Goal: Task Accomplishment & Management: Manage account settings

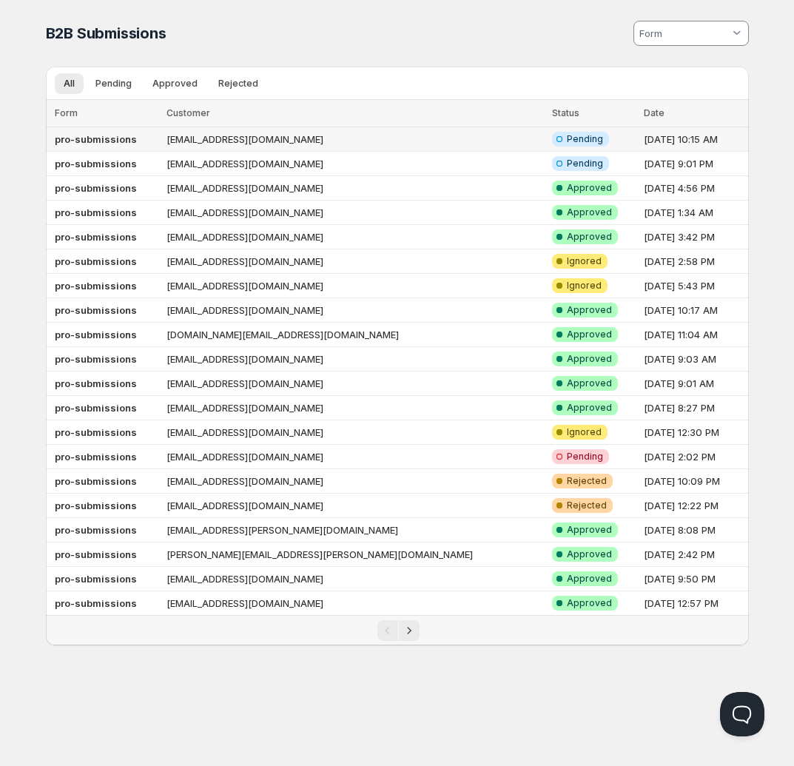
click at [354, 138] on td "[EMAIL_ADDRESS][DOMAIN_NAME]" at bounding box center [355, 139] width 386 height 24
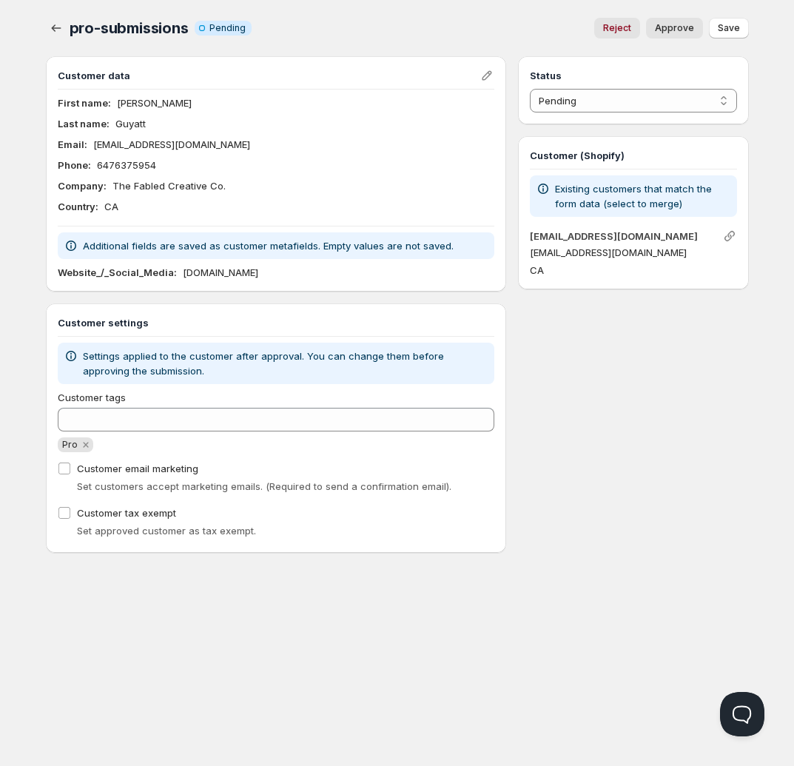
drag, startPoint x: 150, startPoint y: 119, endPoint x: 147, endPoint y: 129, distance: 10.1
click at [147, 129] on div "Last name : [PERSON_NAME]" at bounding box center [276, 123] width 437 height 15
click at [245, 272] on p "[DOMAIN_NAME]" at bounding box center [220, 272] width 75 height 15
drag, startPoint x: 303, startPoint y: 273, endPoint x: 180, endPoint y: 269, distance: 123.6
click at [180, 269] on div "Website_/_Social_Media : [DOMAIN_NAME]" at bounding box center [276, 272] width 437 height 15
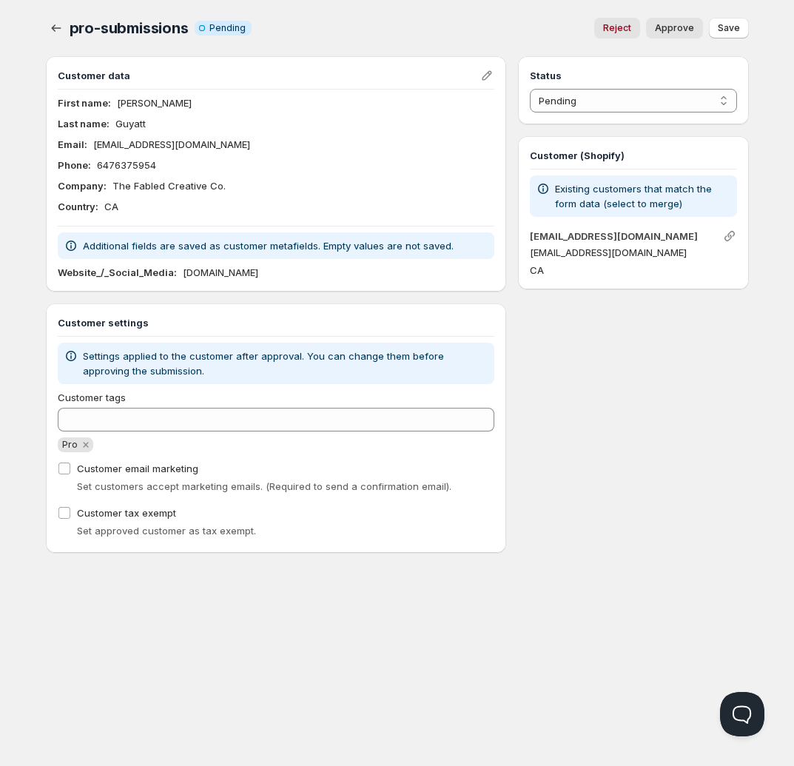
copy p "[DOMAIN_NAME]"
click at [260, 213] on div "Country : [GEOGRAPHIC_DATA]" at bounding box center [276, 206] width 437 height 15
drag, startPoint x: 58, startPoint y: 396, endPoint x: 132, endPoint y: 393, distance: 74.8
click at [132, 393] on div "Customer tags" at bounding box center [276, 397] width 437 height 15
click at [166, 394] on div "Customer tags" at bounding box center [276, 397] width 437 height 15
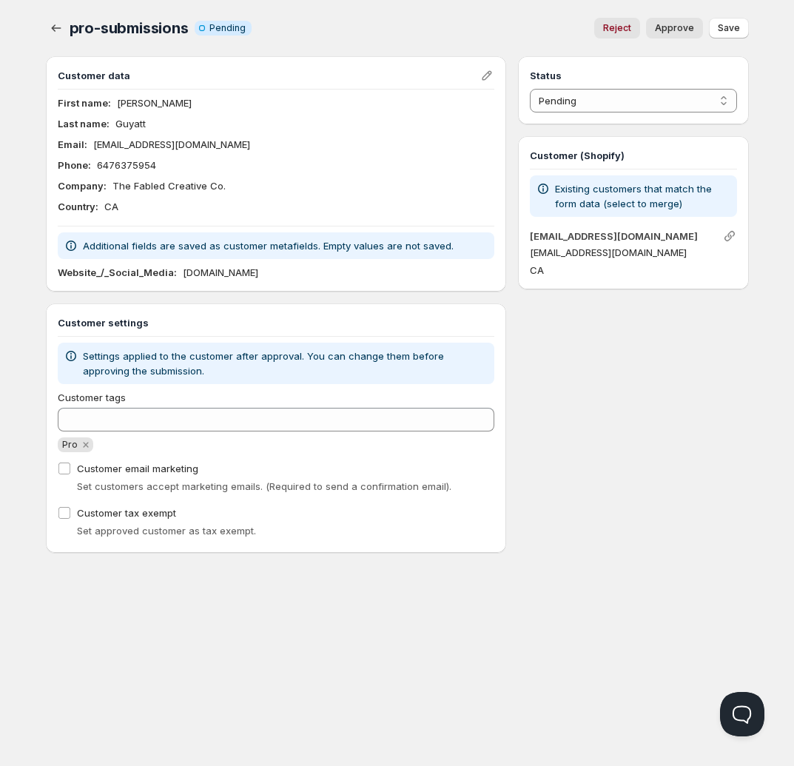
drag, startPoint x: 186, startPoint y: 396, endPoint x: 178, endPoint y: 396, distance: 8.9
click at [178, 396] on div "Customer tags" at bounding box center [276, 397] width 437 height 15
click at [53, 21] on icon "button" at bounding box center [56, 28] width 15 height 15
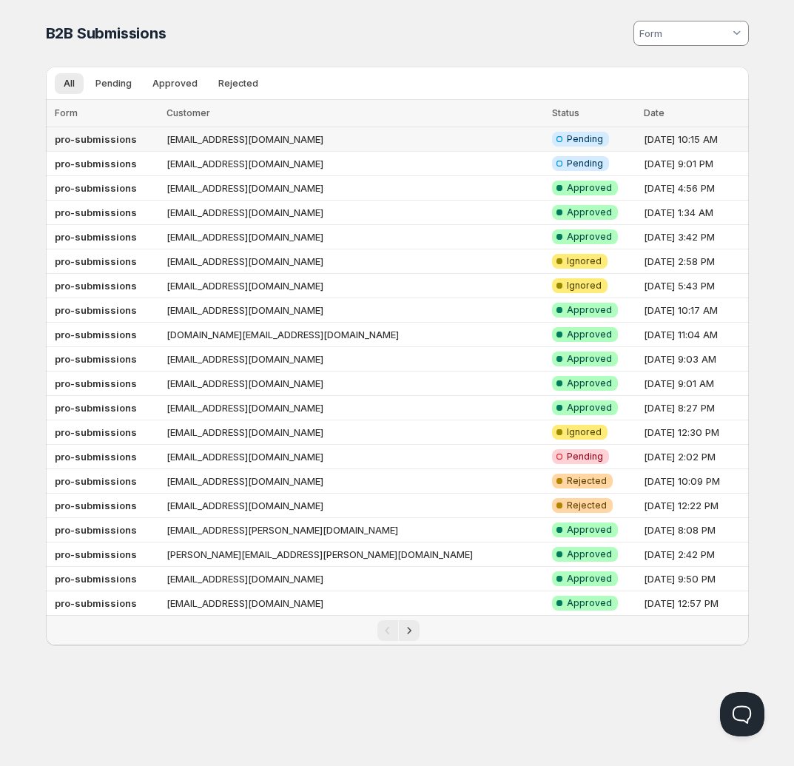
click at [369, 141] on td "[EMAIL_ADDRESS][DOMAIN_NAME]" at bounding box center [355, 139] width 386 height 24
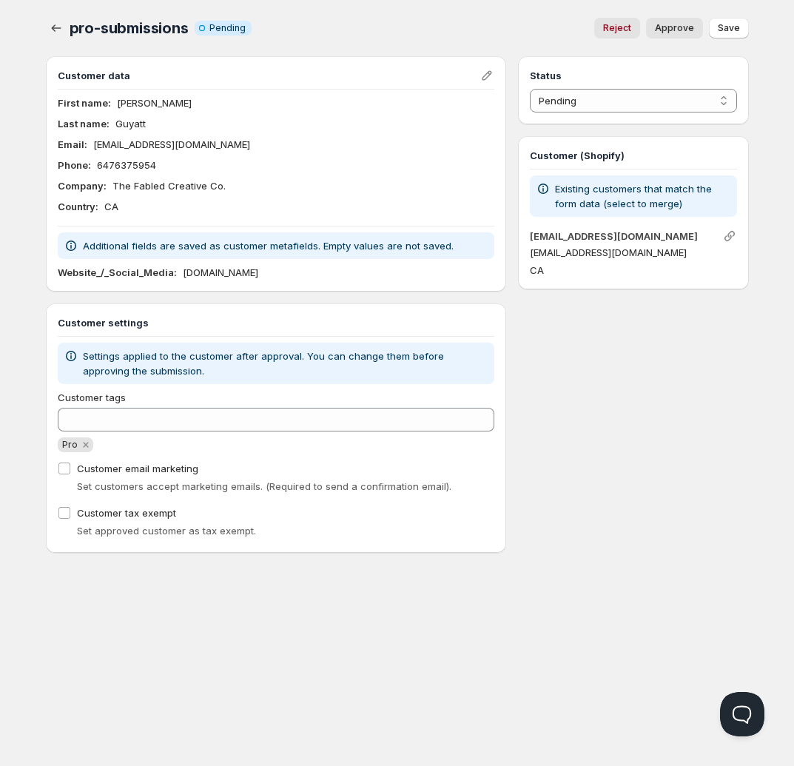
click at [676, 23] on span "Approve" at bounding box center [674, 28] width 39 height 12
select select "0"
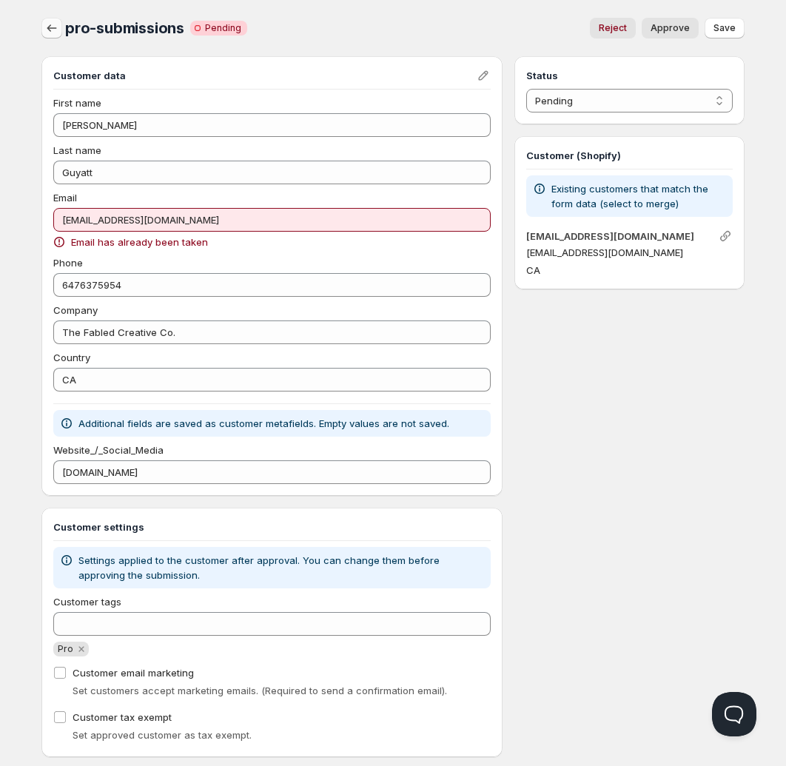
click at [42, 35] on button "button" at bounding box center [51, 28] width 21 height 21
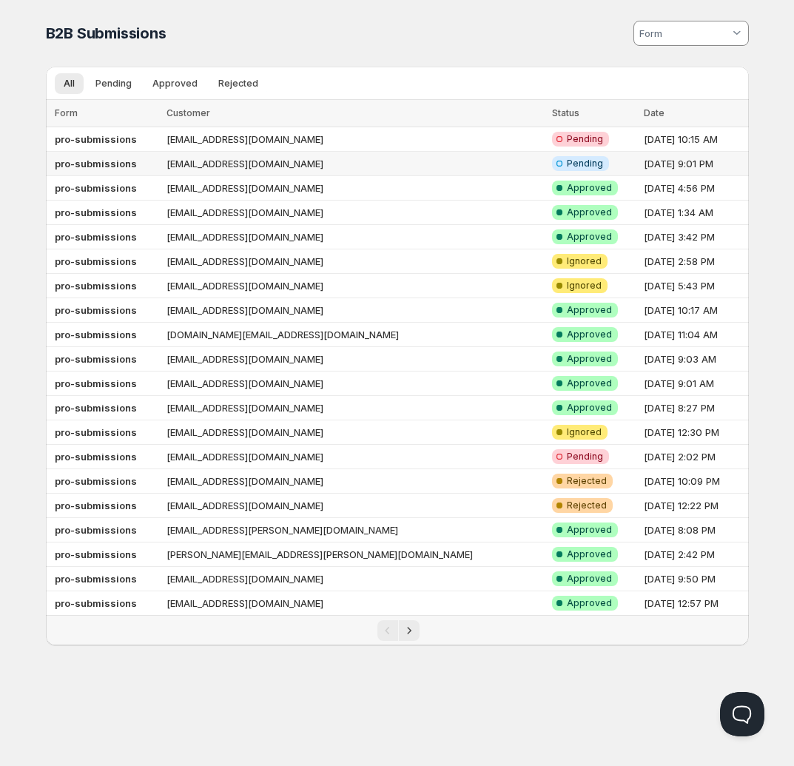
click at [410, 162] on td "[EMAIL_ADDRESS][DOMAIN_NAME]" at bounding box center [355, 164] width 386 height 24
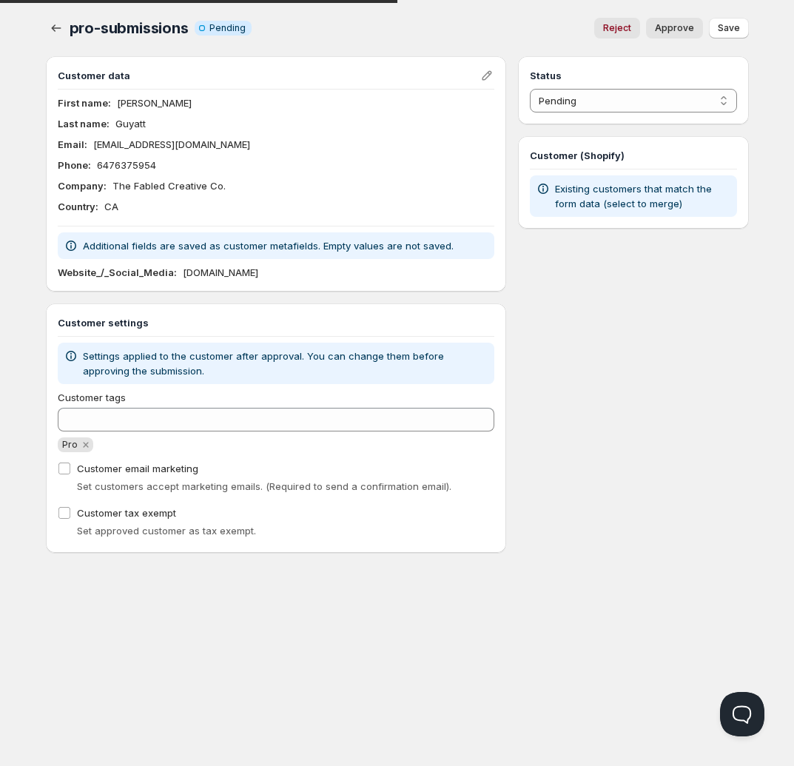
click at [671, 21] on button "Approve" at bounding box center [674, 28] width 57 height 21
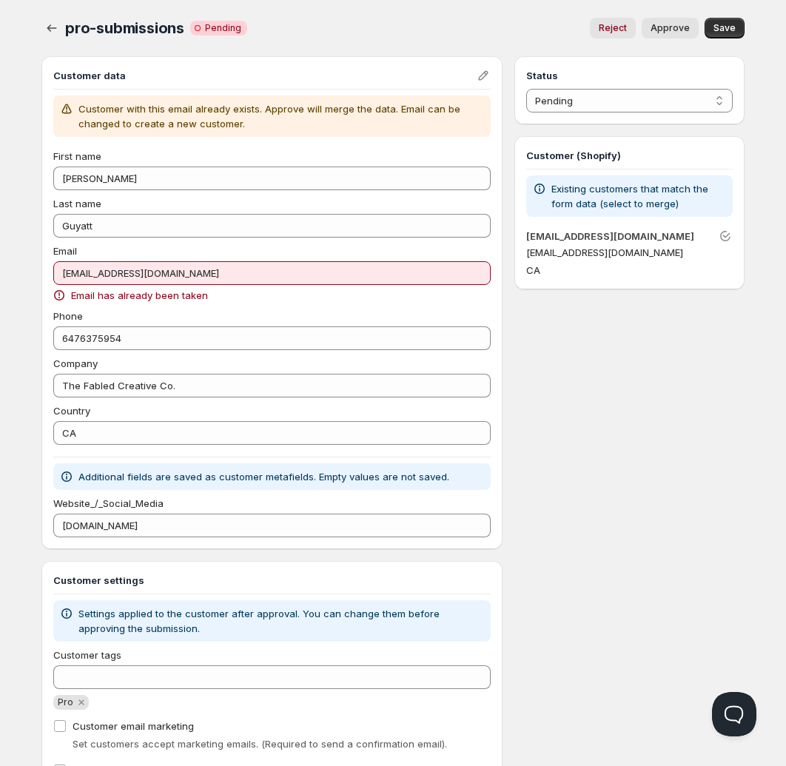
click at [670, 24] on span "Approve" at bounding box center [669, 28] width 39 height 12
select select "1"
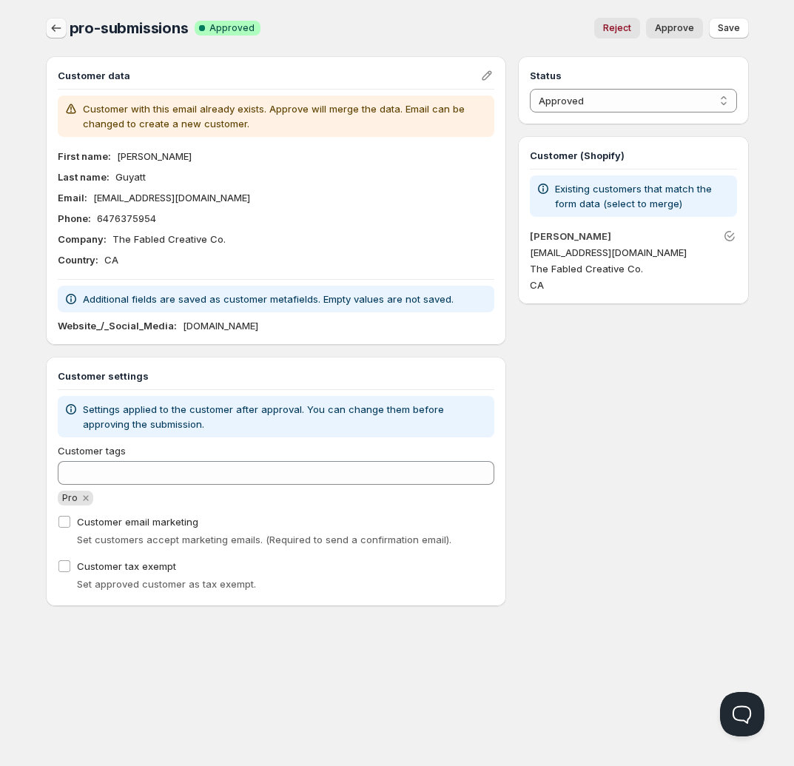
click at [51, 28] on icon "button" at bounding box center [56, 27] width 10 height 7
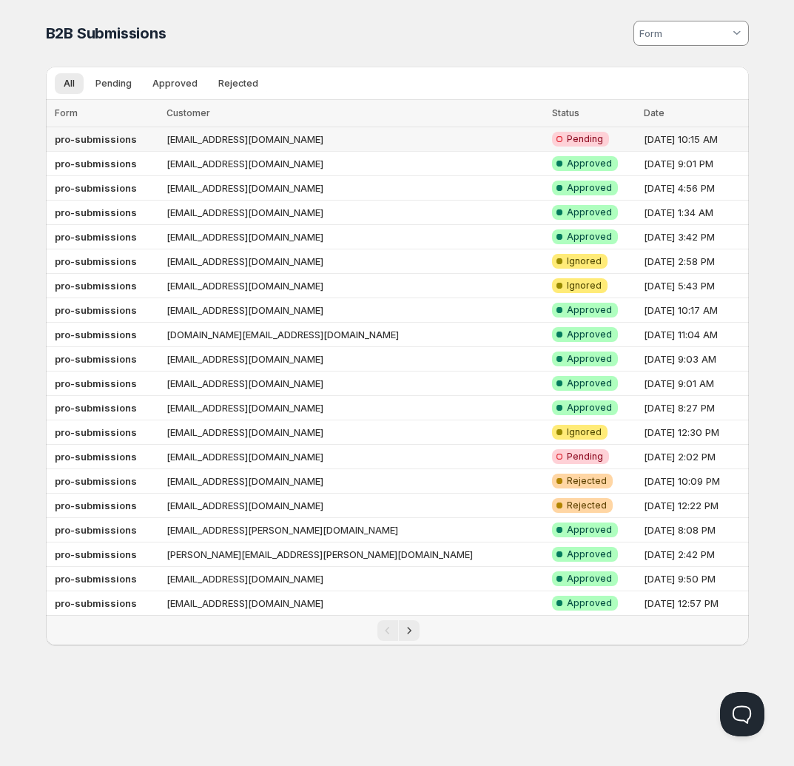
click at [323, 144] on td "[EMAIL_ADDRESS][DOMAIN_NAME]" at bounding box center [355, 139] width 386 height 24
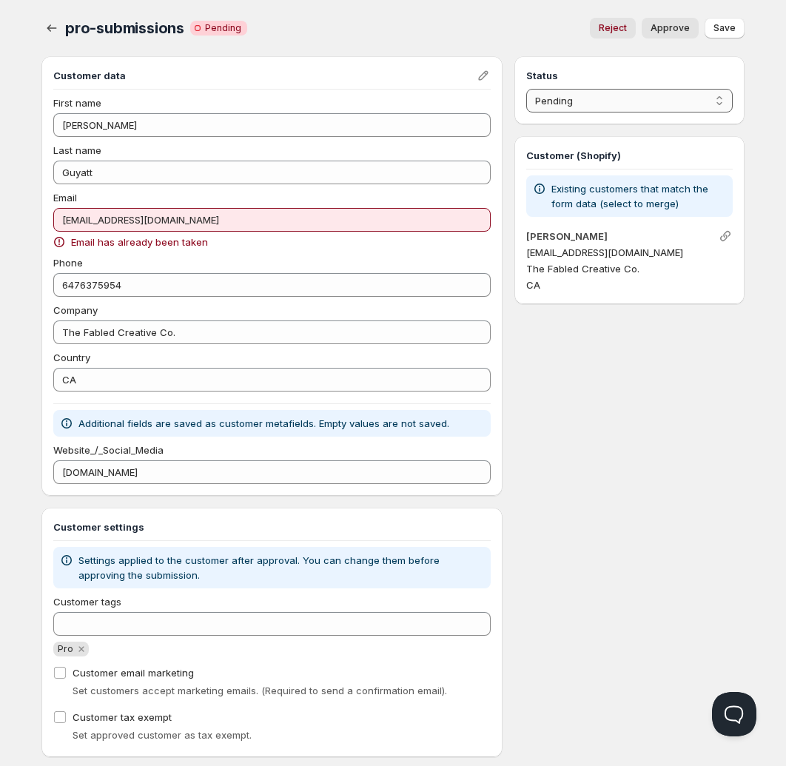
click at [568, 102] on select "Pending Approved Rejected Ignored Spam" at bounding box center [629, 101] width 206 height 24
select select "3"
click at [526, 89] on select "Pending Approved Rejected Ignored Spam" at bounding box center [629, 101] width 206 height 24
click at [723, 25] on span "Save" at bounding box center [724, 28] width 22 height 12
